Goal: Task Accomplishment & Management: Use online tool/utility

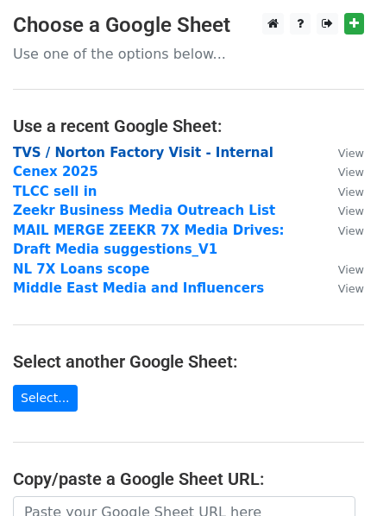
click at [98, 151] on strong "TVS / Norton Factory Visit - Internal" at bounding box center [143, 153] width 261 height 16
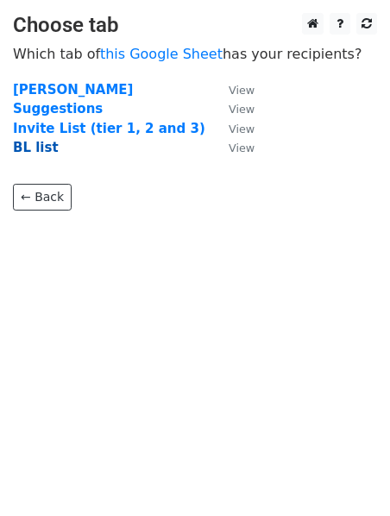
click at [32, 148] on strong "BL list" at bounding box center [36, 148] width 46 height 16
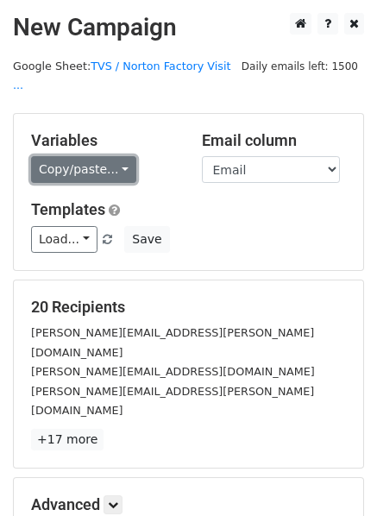
click at [99, 156] on link "Copy/paste..." at bounding box center [83, 169] width 105 height 27
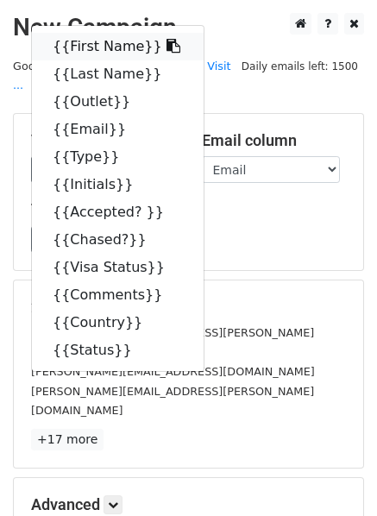
click at [98, 36] on link "{{First Name}}" at bounding box center [118, 47] width 172 height 28
